Goal: Information Seeking & Learning: Understand process/instructions

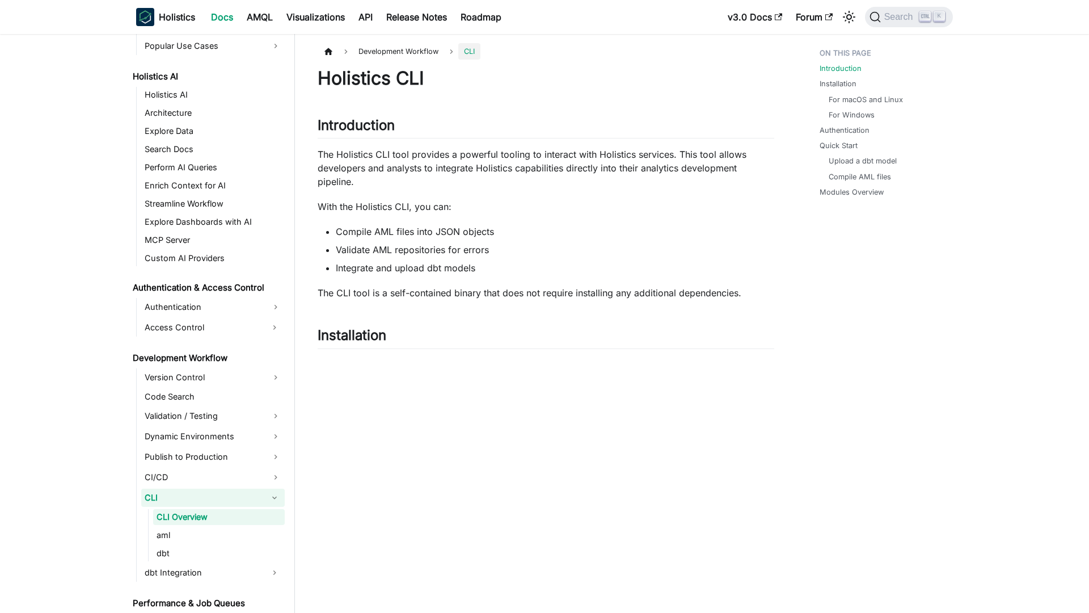
scroll to position [579, 0]
